Goal: Transaction & Acquisition: Obtain resource

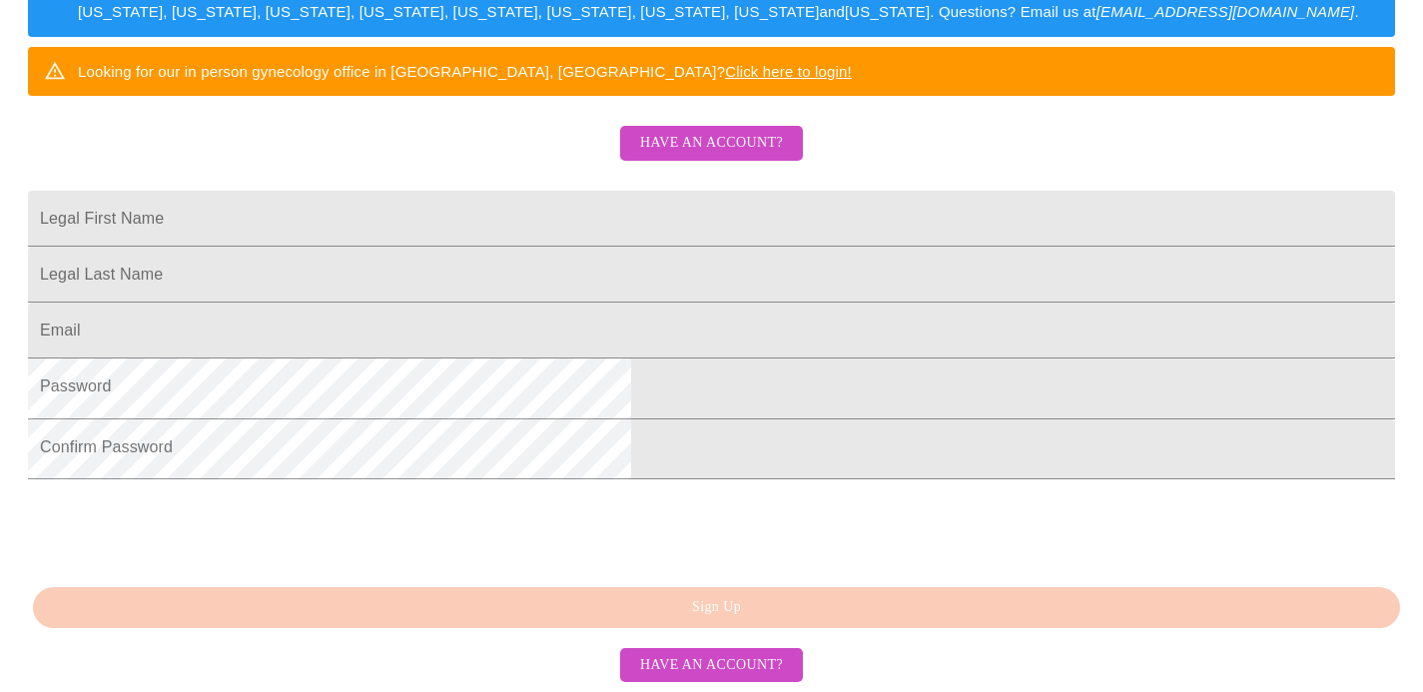
click at [664, 131] on span "Have an account?" at bounding box center [711, 143] width 143 height 25
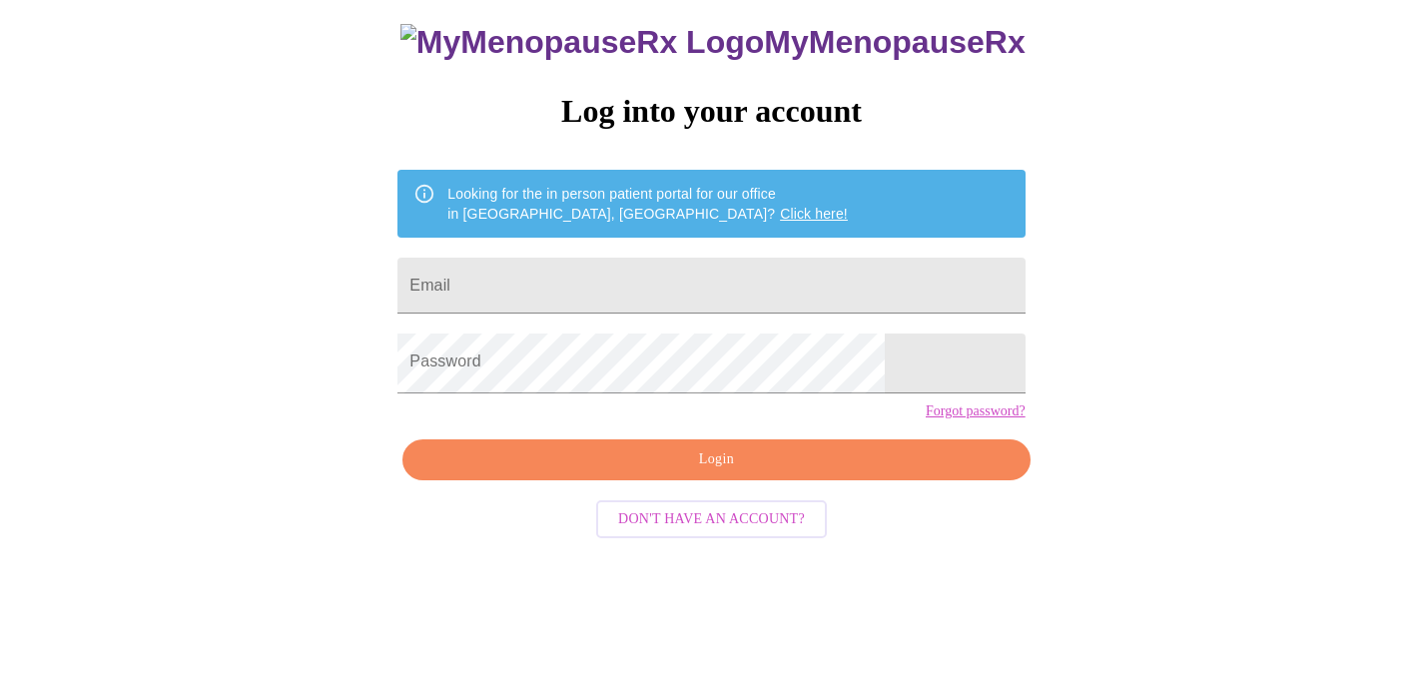
scroll to position [76, 0]
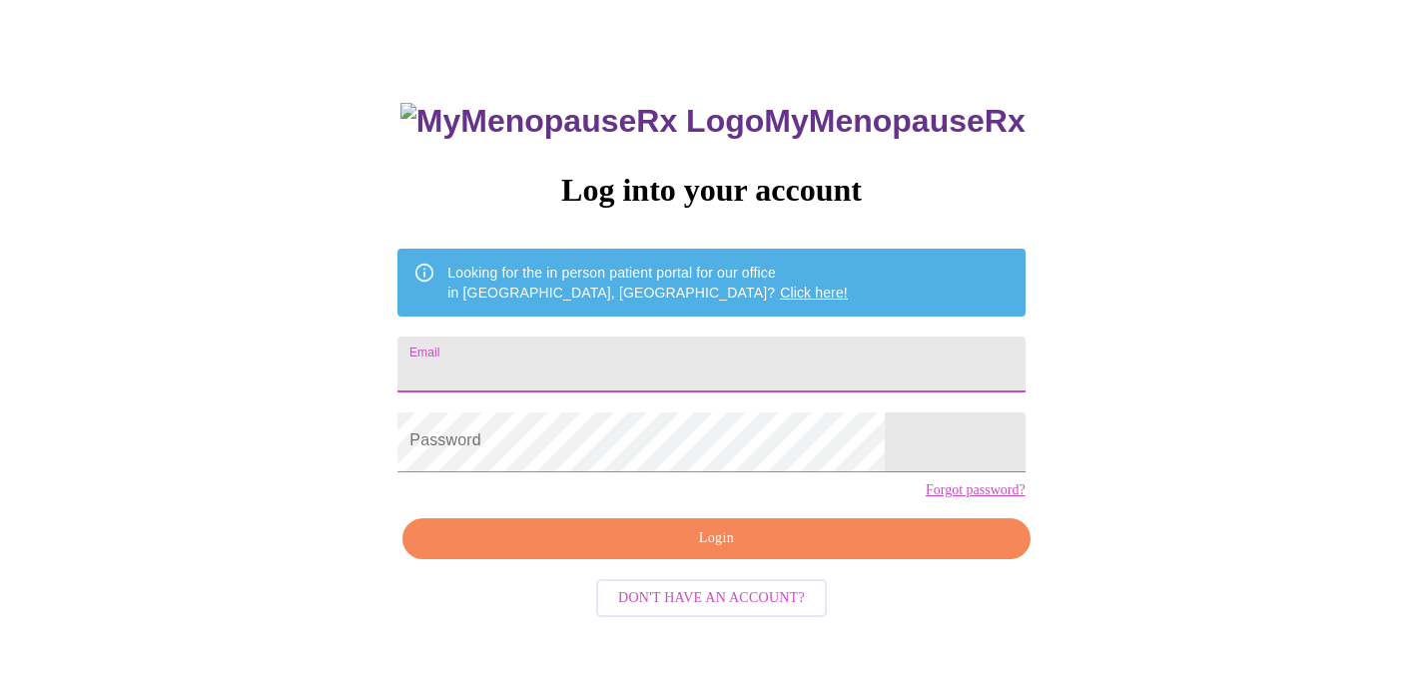
click at [693, 374] on input "Email" at bounding box center [710, 364] width 627 height 56
type input "[EMAIL_ADDRESS][DOMAIN_NAME]"
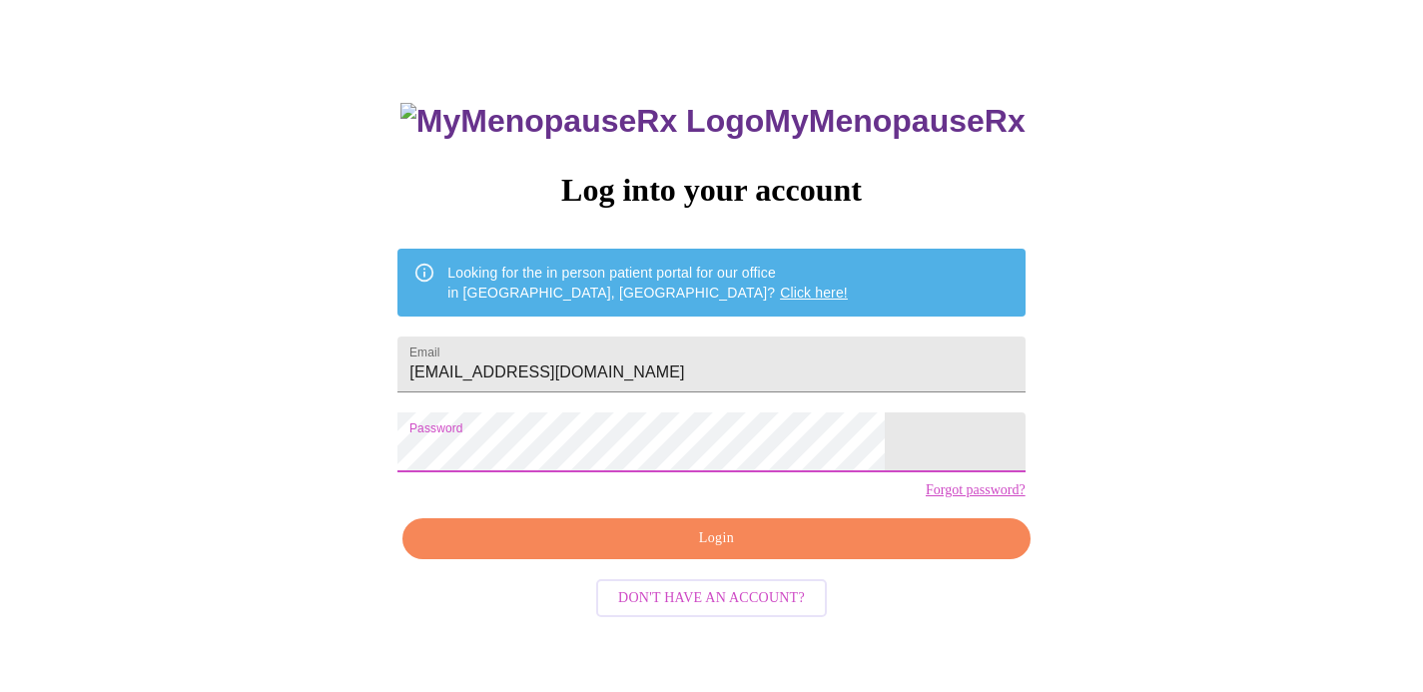
click at [743, 551] on span "Login" at bounding box center [715, 538] width 581 height 25
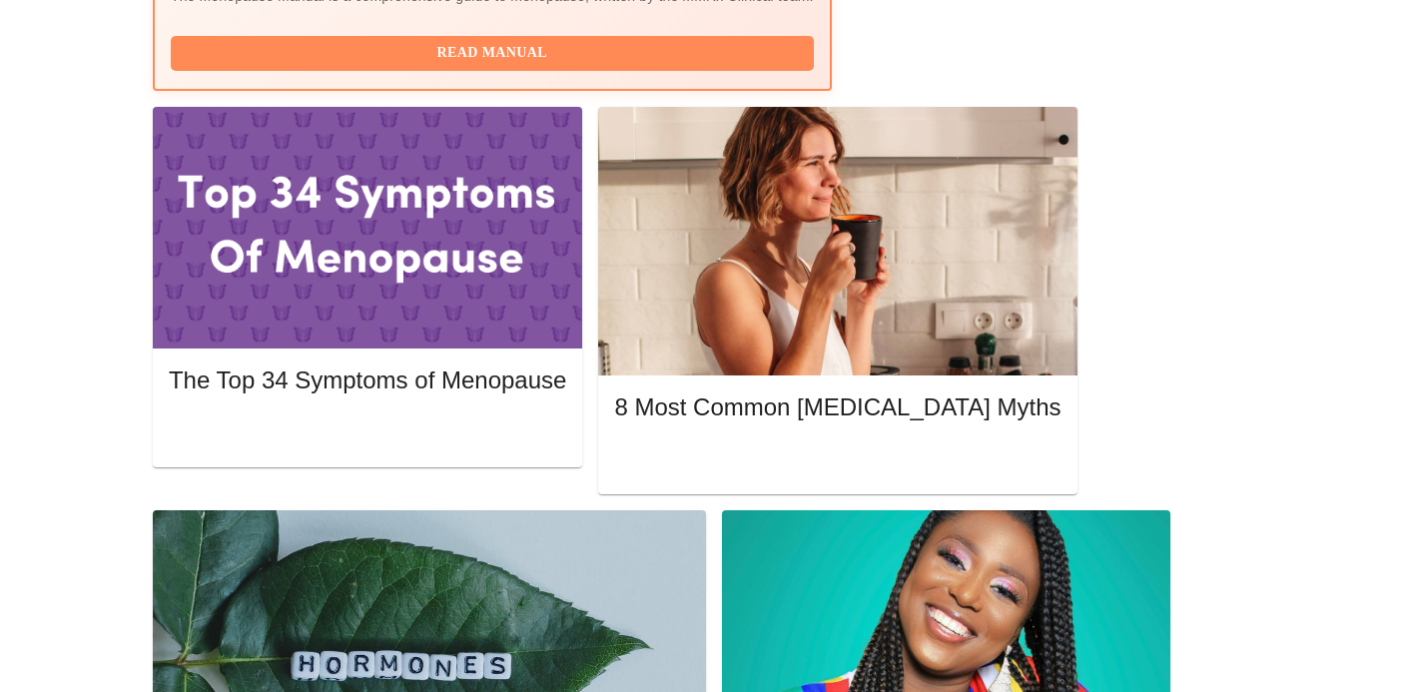
scroll to position [895, 0]
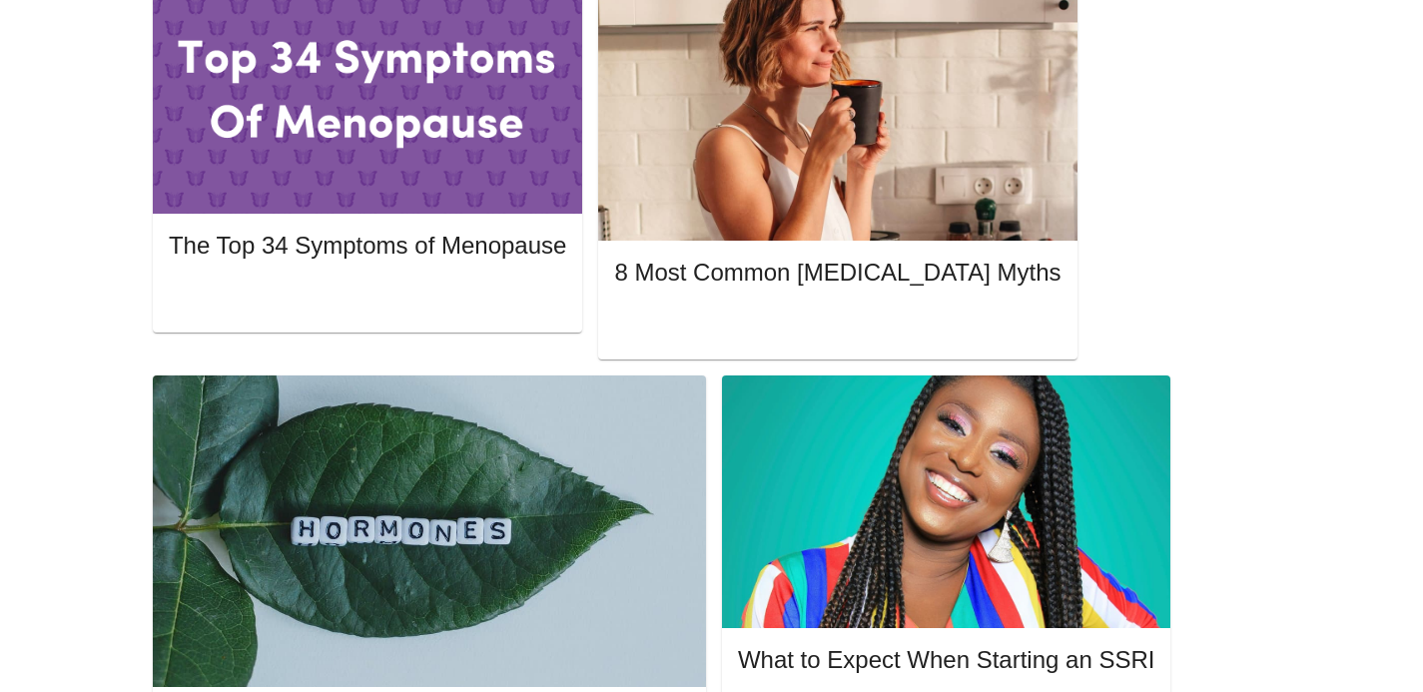
scroll to position [1090, 0]
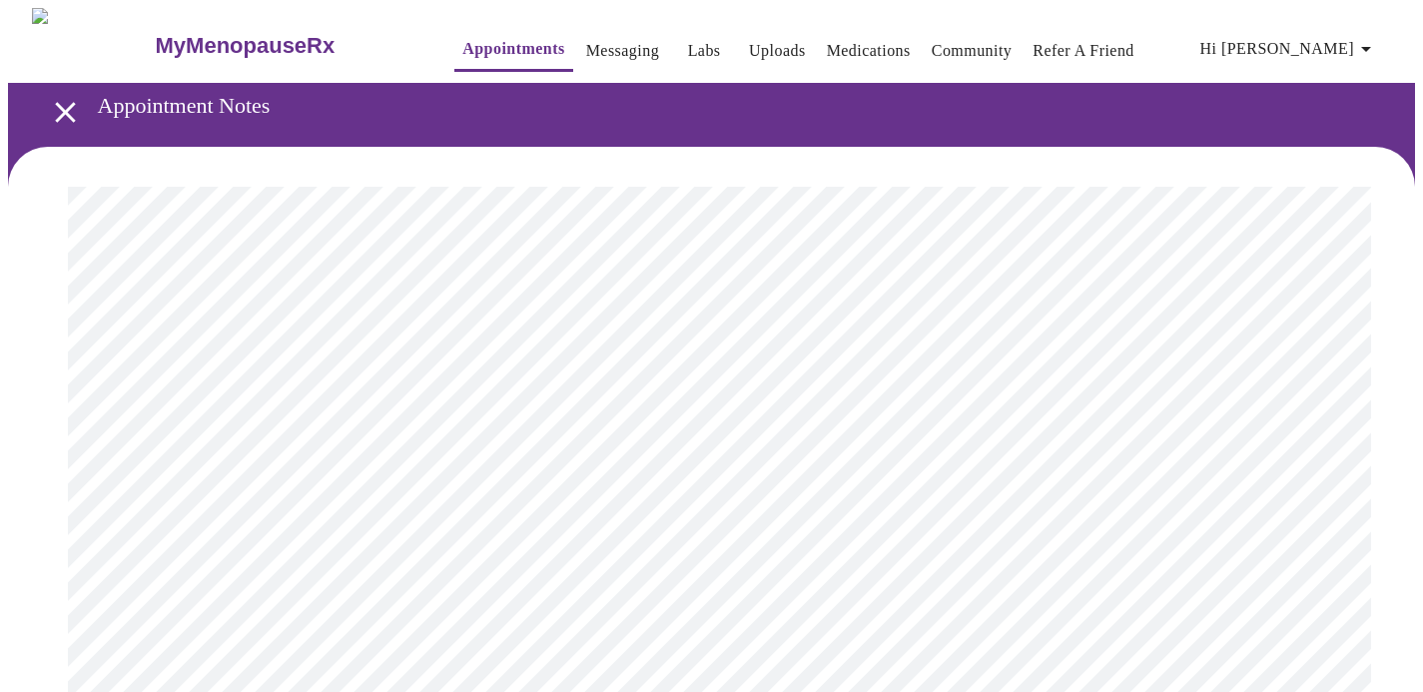
click at [1332, 39] on span "Hi [PERSON_NAME]" at bounding box center [1289, 49] width 178 height 28
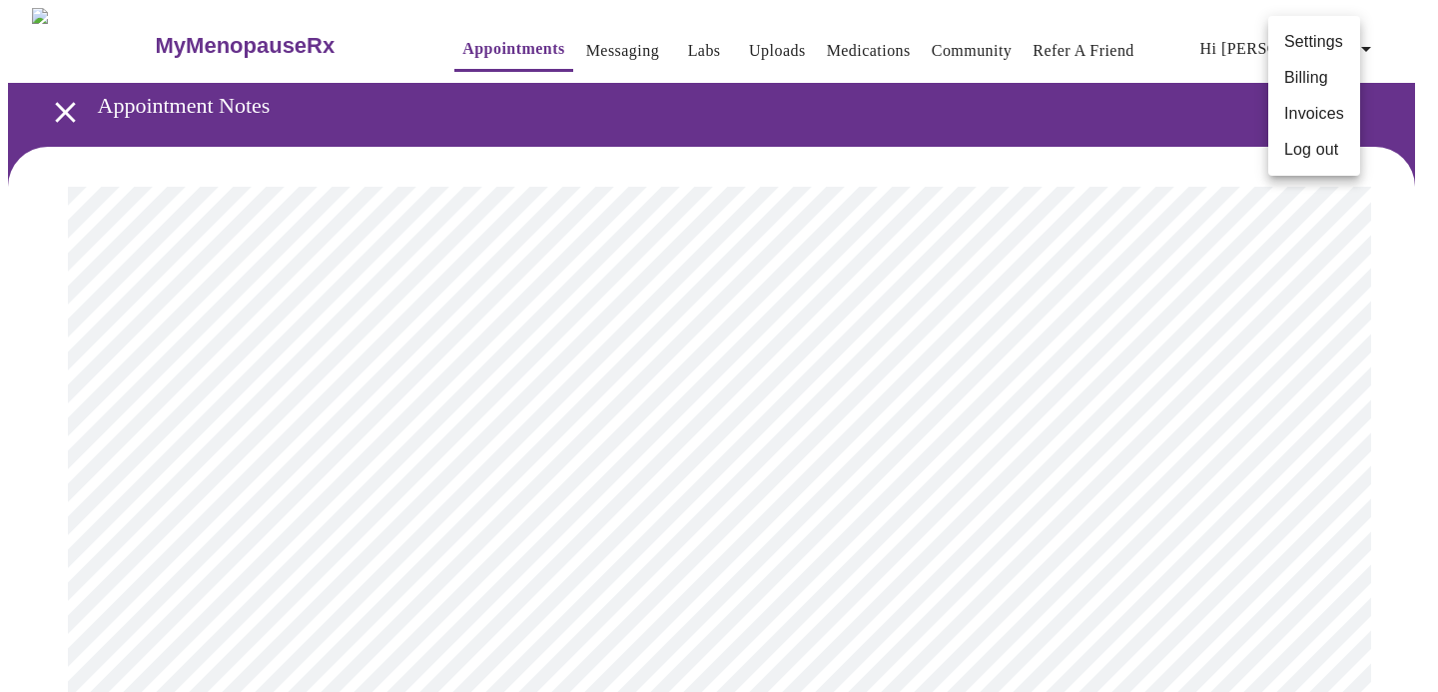
click at [1334, 168] on li "Log out" at bounding box center [1314, 150] width 92 height 36
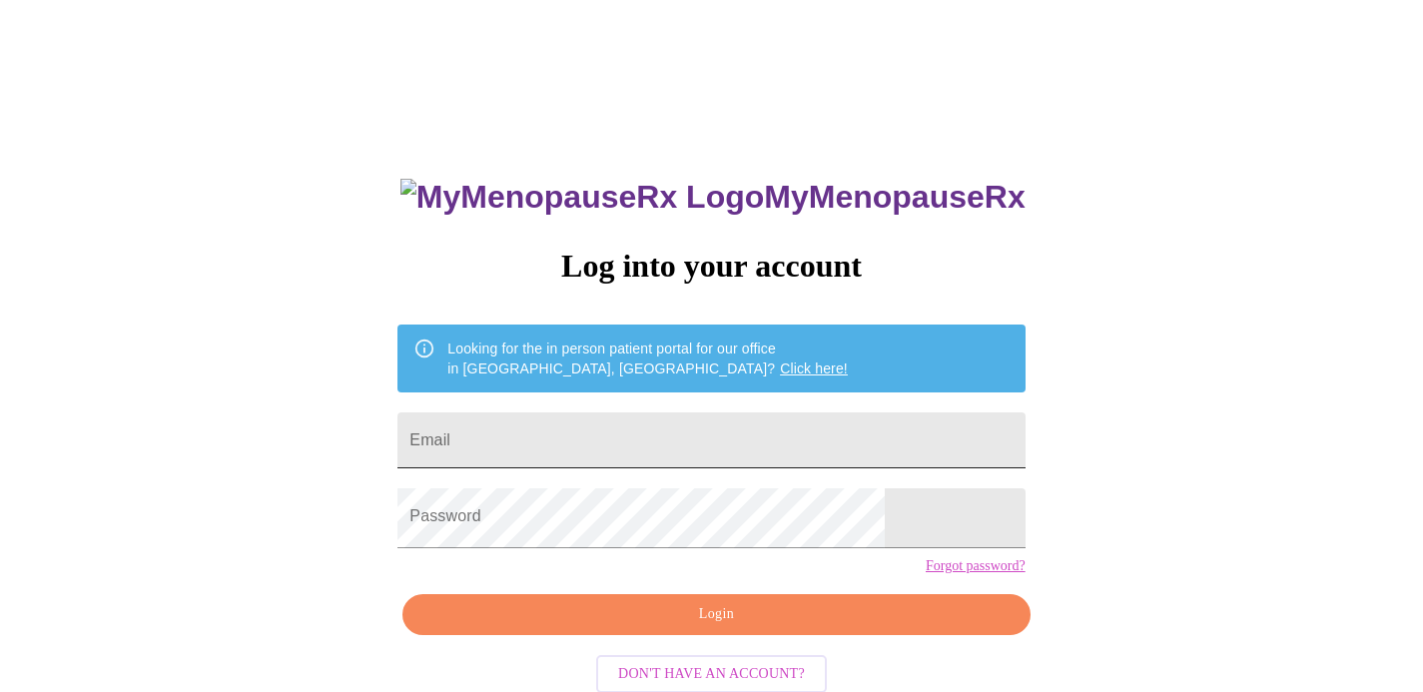
click at [678, 461] on input "Email" at bounding box center [710, 440] width 627 height 56
type input "[EMAIL_ADDRESS][DOMAIN_NAME]"
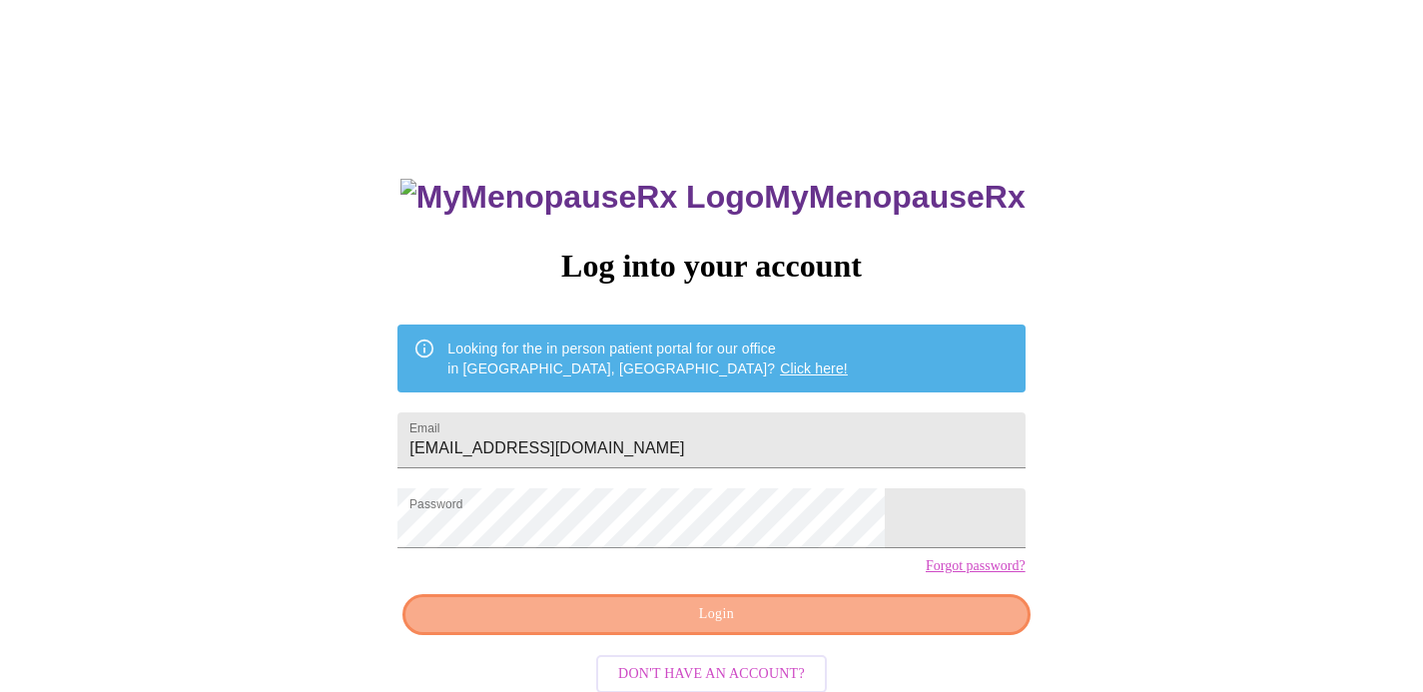
click at [805, 627] on span "Login" at bounding box center [715, 614] width 581 height 25
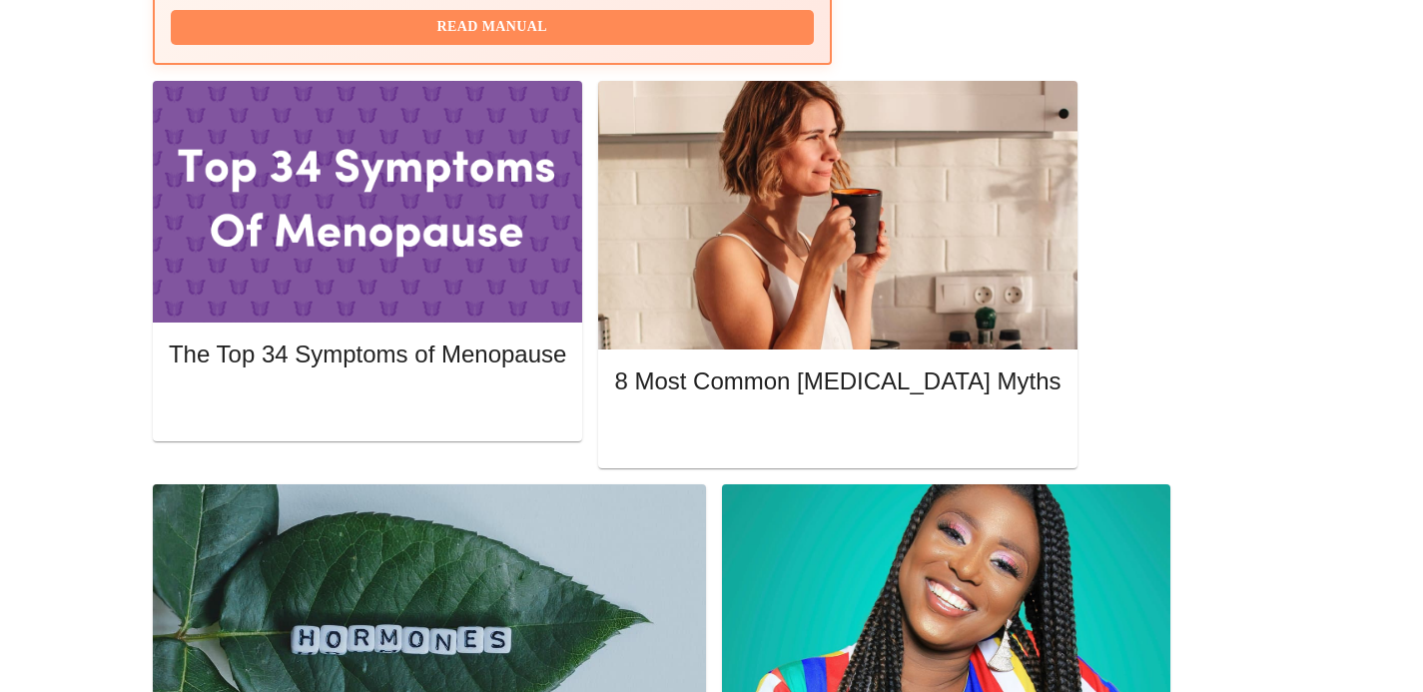
scroll to position [895, 0]
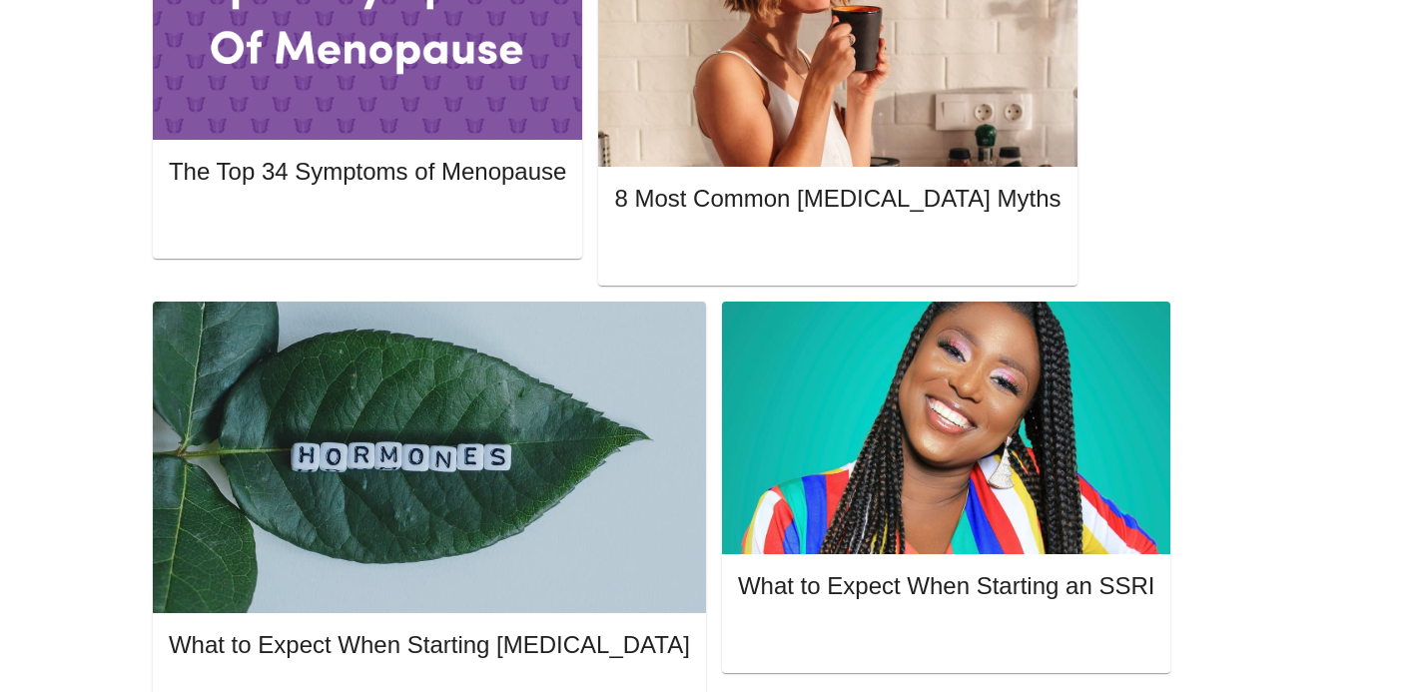
scroll to position [1090, 0]
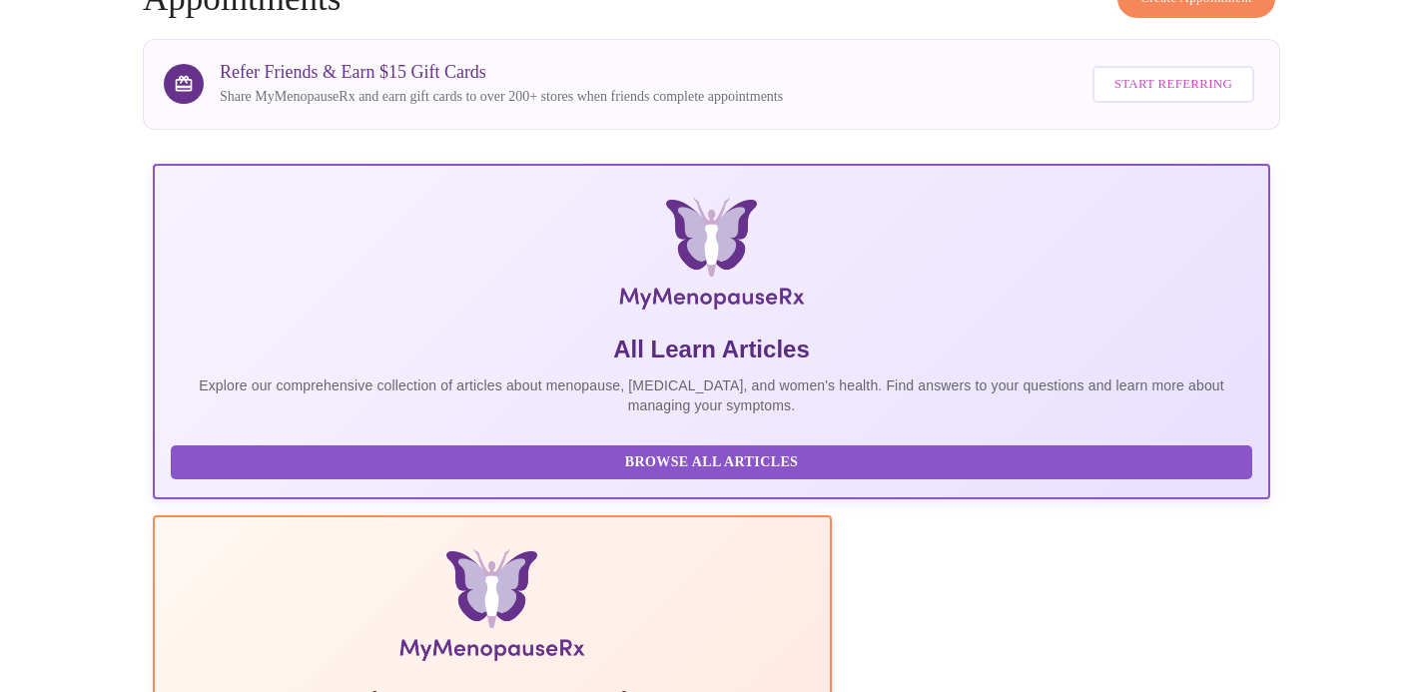
scroll to position [0, 0]
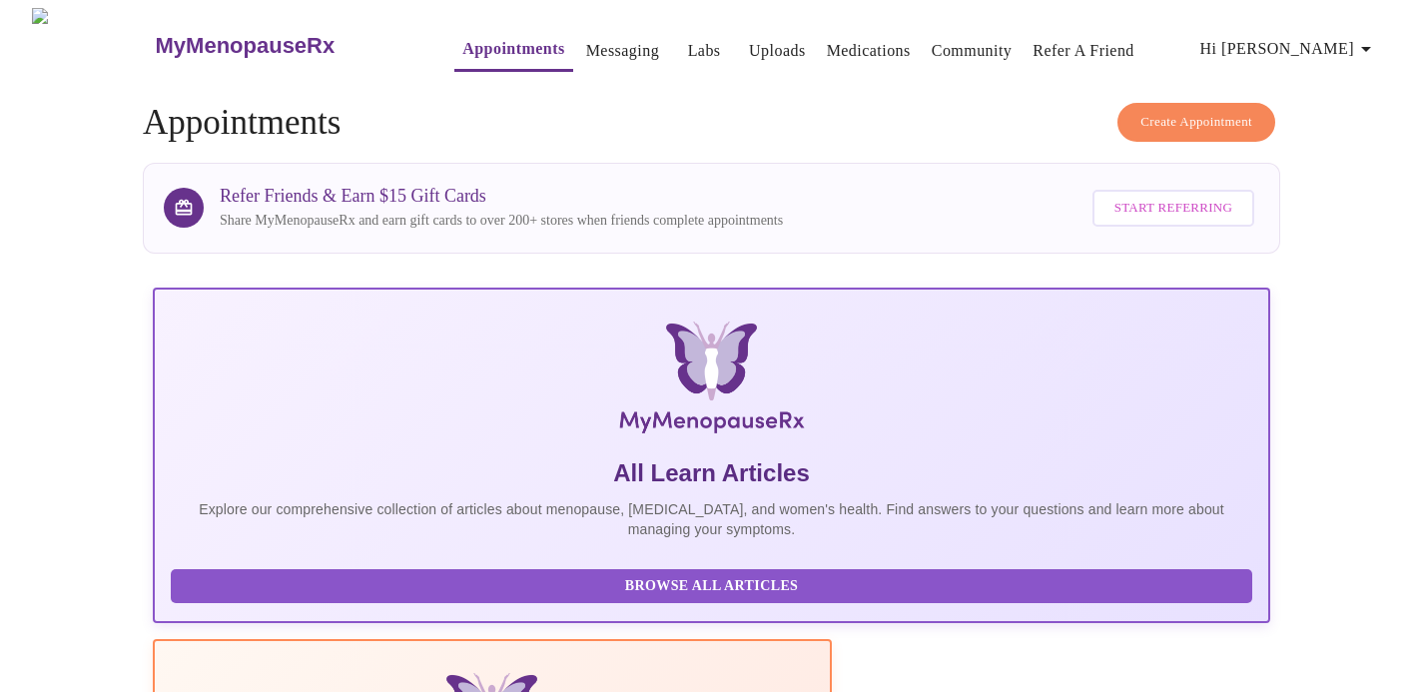
click at [828, 48] on link "Medications" at bounding box center [869, 51] width 84 height 28
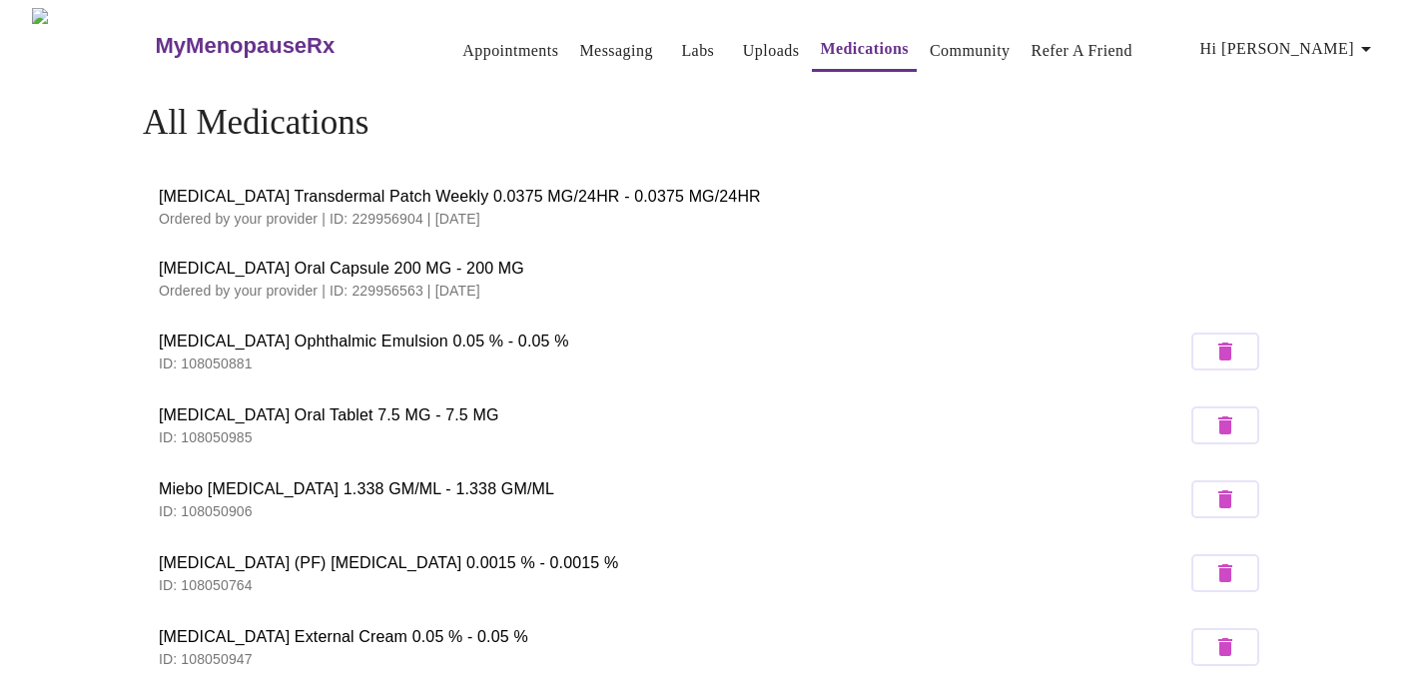
click at [462, 46] on link "Appointments" at bounding box center [510, 51] width 96 height 28
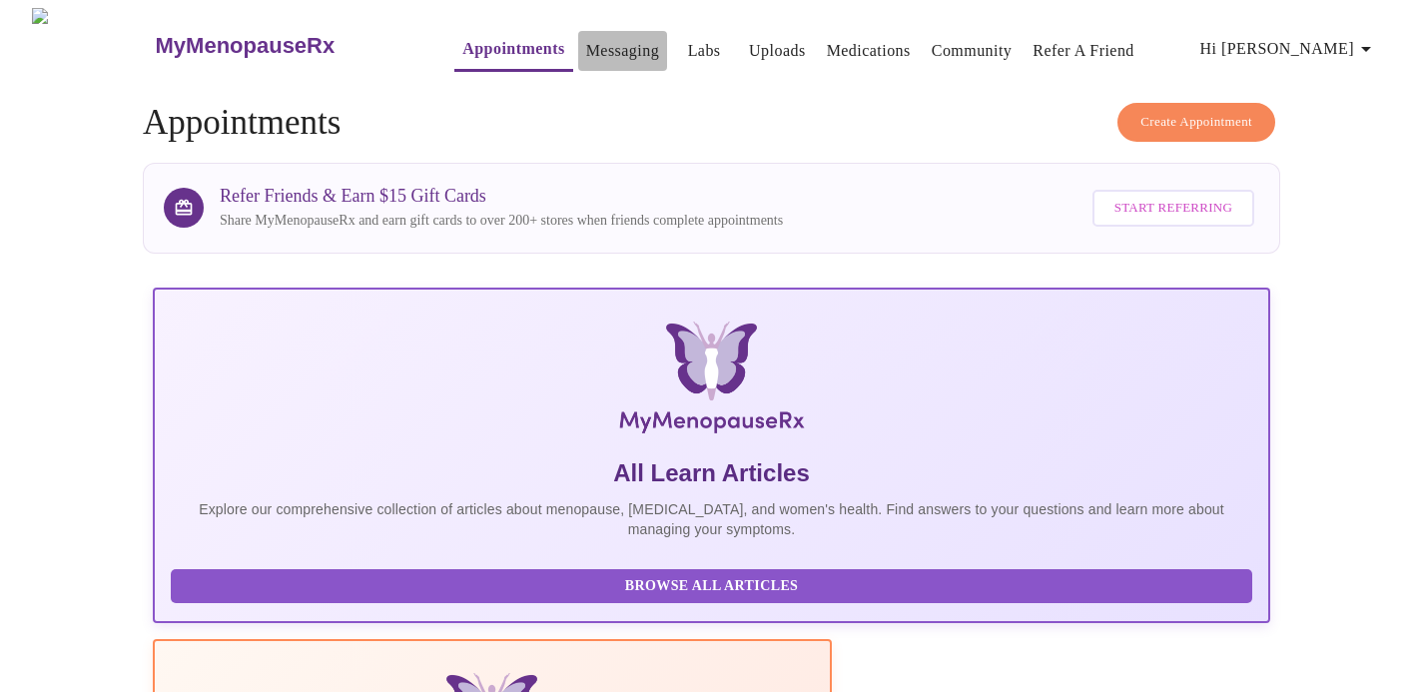
click at [586, 49] on link "Messaging" at bounding box center [622, 51] width 73 height 28
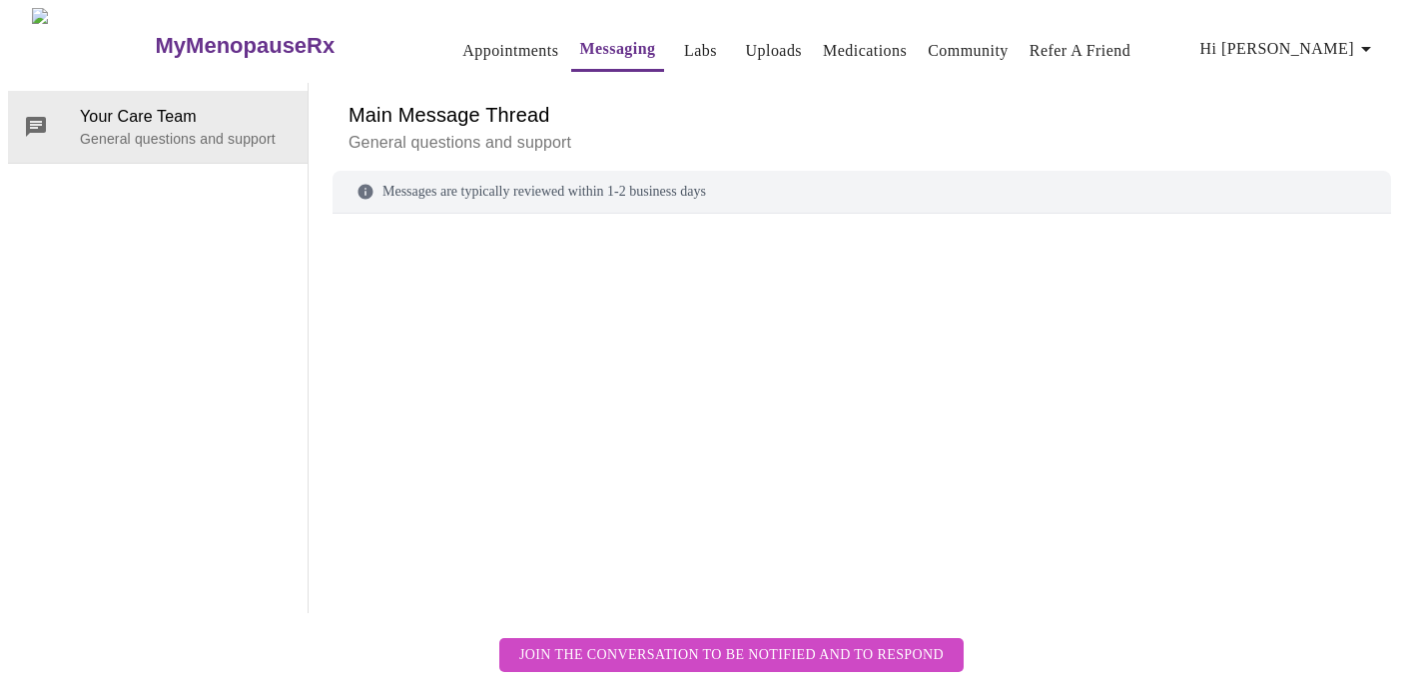
scroll to position [75, 0]
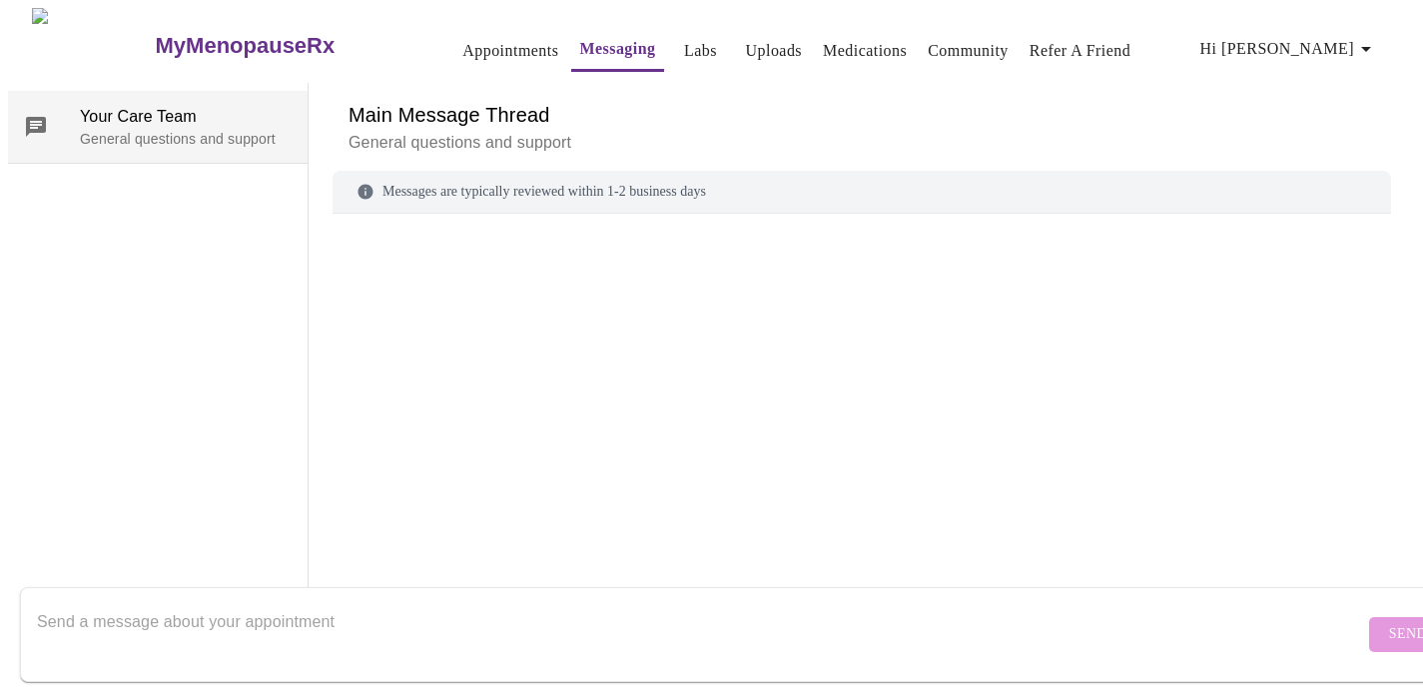
click at [180, 105] on span "Your Care Team" at bounding box center [186, 117] width 212 height 24
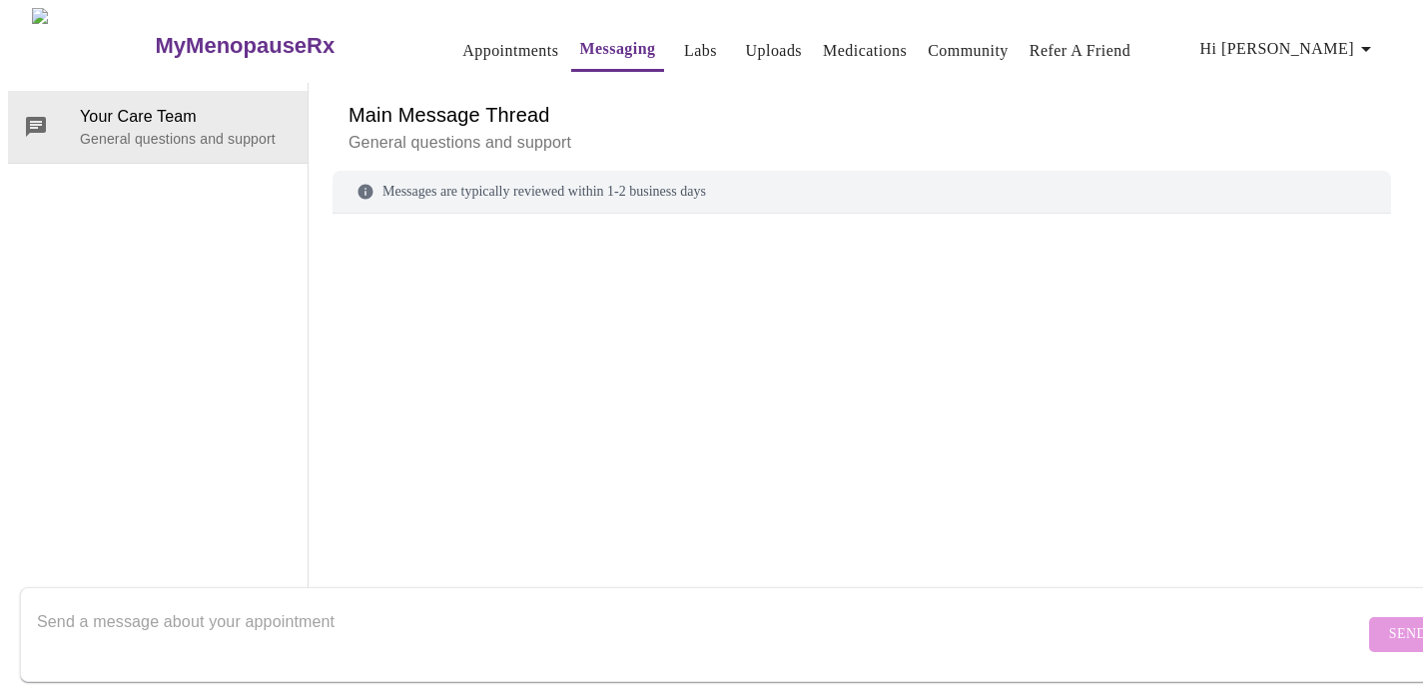
click at [395, 624] on textarea "Send a message about your appointment" at bounding box center [700, 634] width 1327 height 64
click at [684, 40] on link "Labs" at bounding box center [700, 51] width 33 height 28
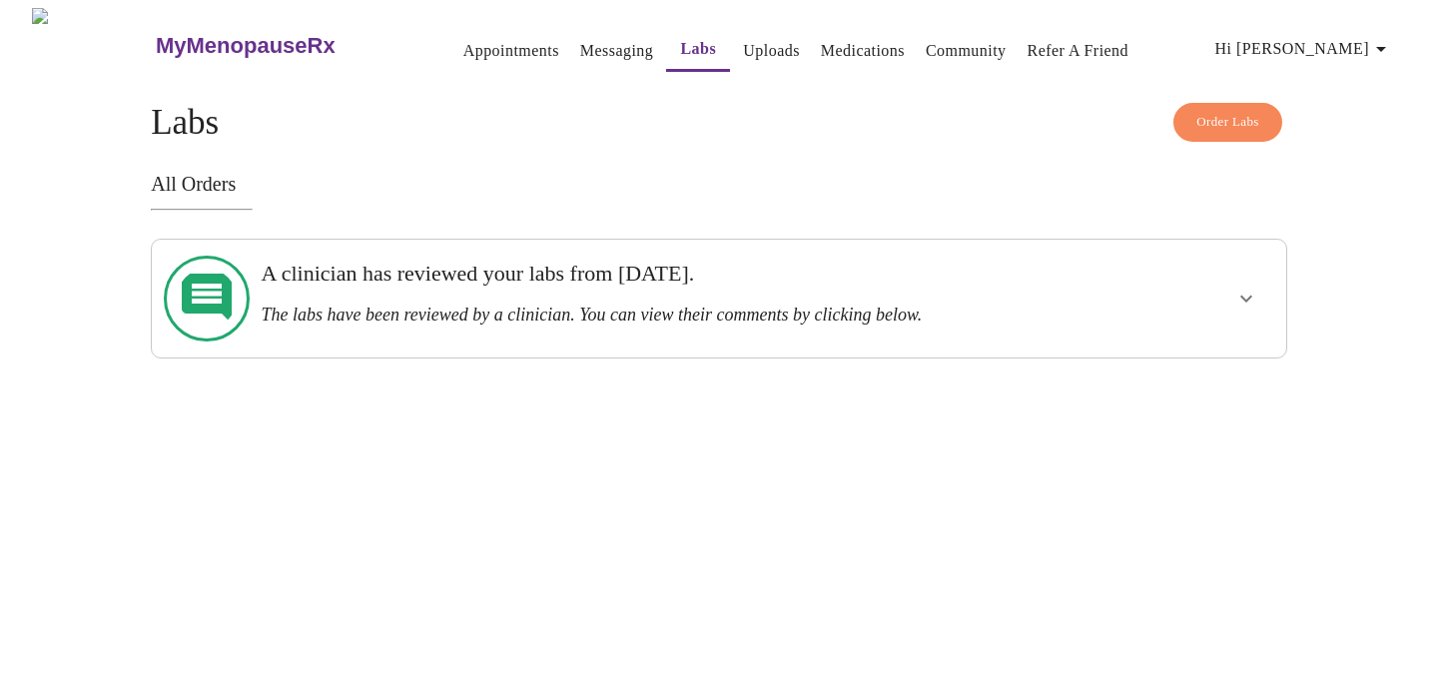
click at [1252, 93] on div "MyMenopauseRx Appointments Messaging Labs Uploads Medications Community Refer a…" at bounding box center [719, 183] width 1422 height 350
click at [1226, 127] on span "Order Labs" at bounding box center [1227, 122] width 63 height 23
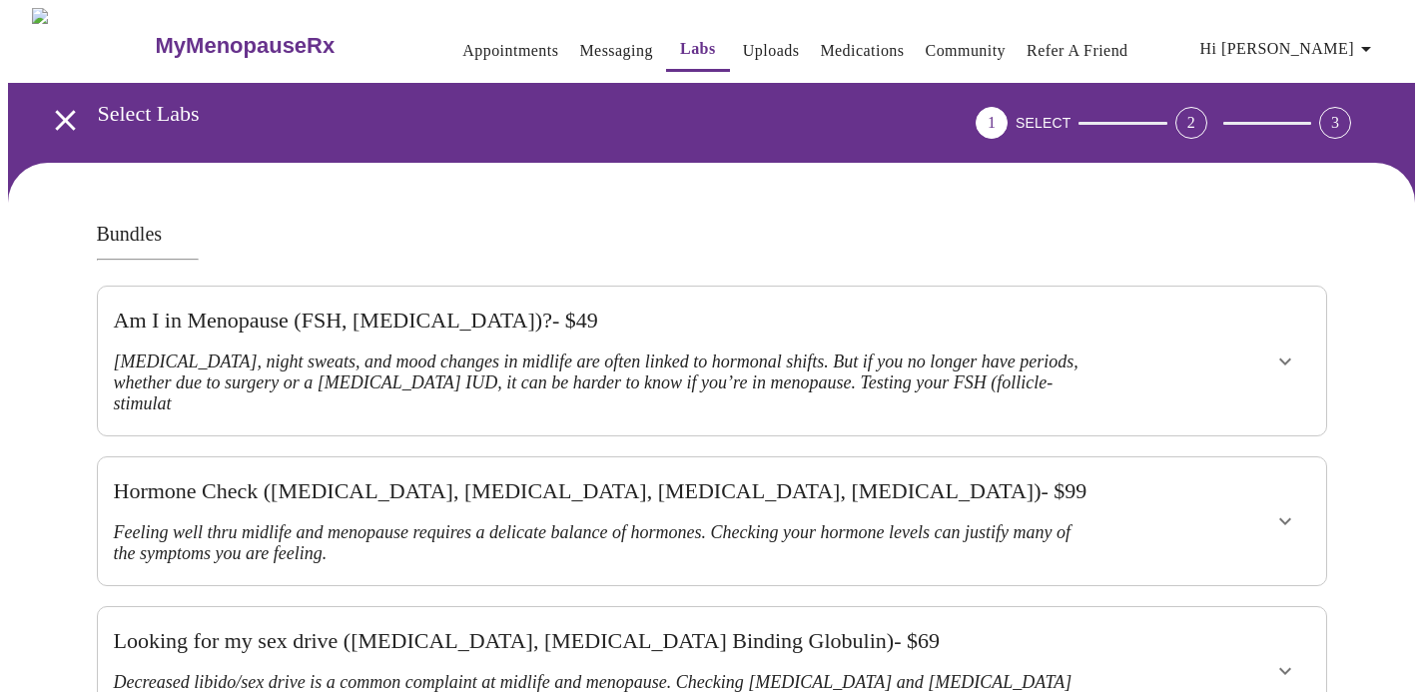
click at [1370, 37] on icon "button" at bounding box center [1366, 49] width 24 height 24
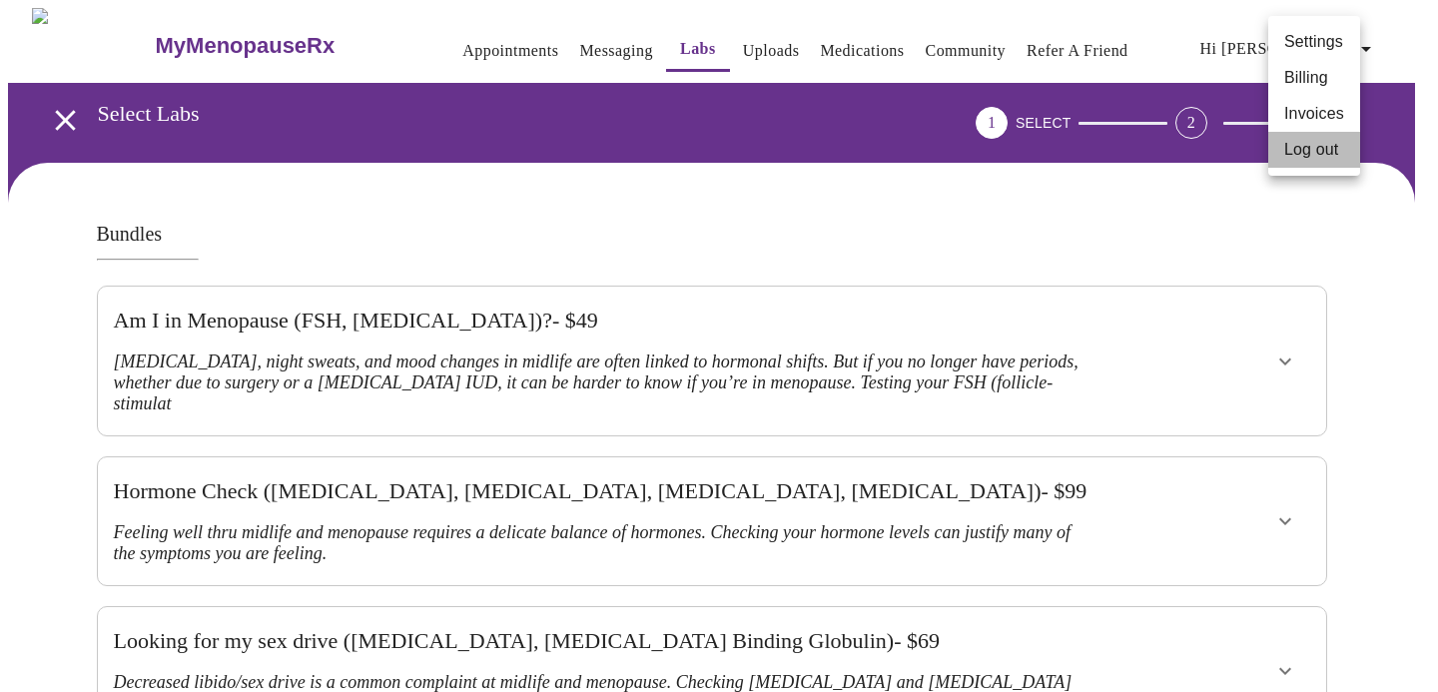
click at [1309, 165] on li "Log out" at bounding box center [1314, 150] width 92 height 36
